Goal: Task Accomplishment & Management: Use online tool/utility

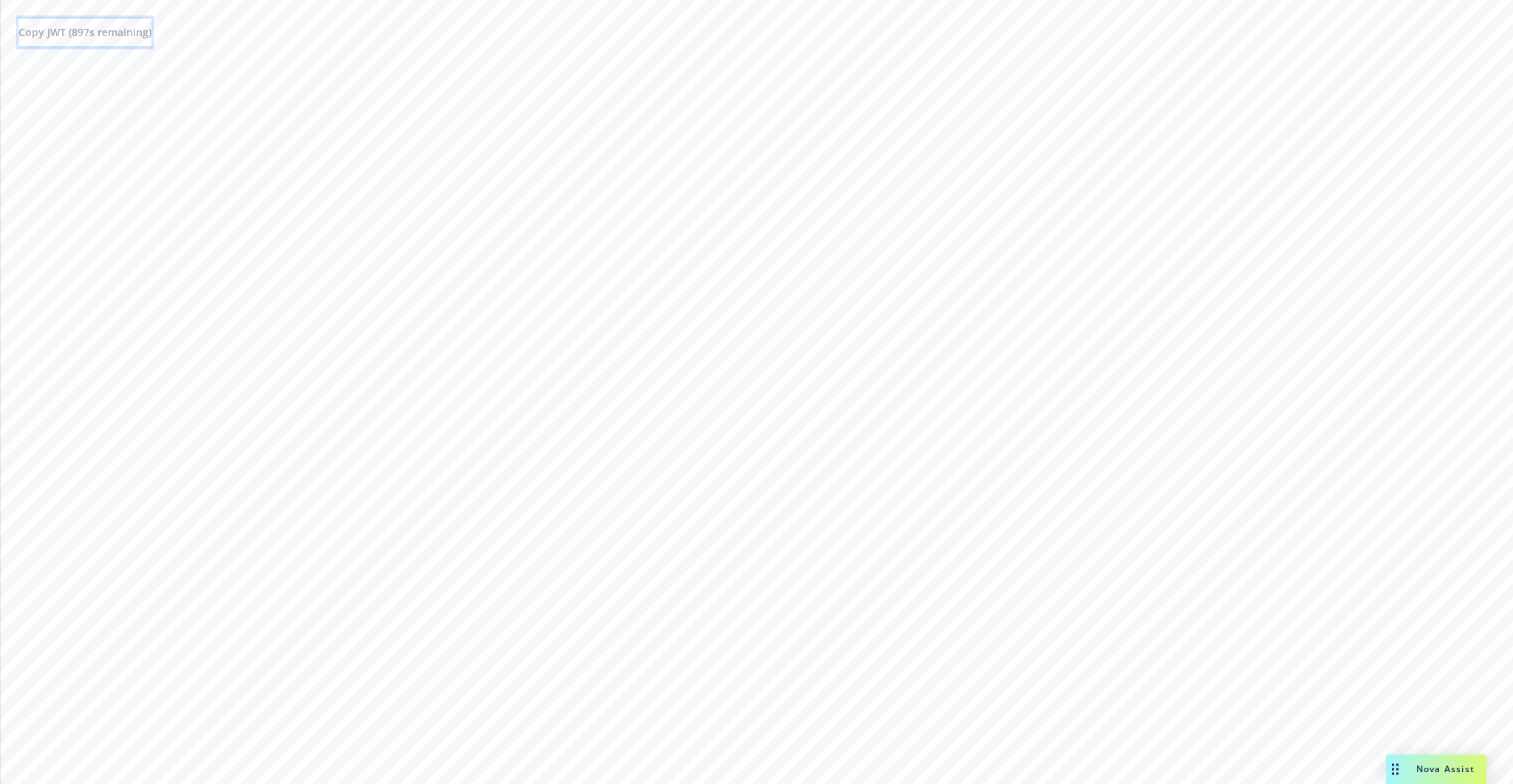
click at [74, 34] on span "Copy JWT ( 897 s remaining)" at bounding box center [85, 31] width 133 height 14
